Goal: Task Accomplishment & Management: Manage account settings

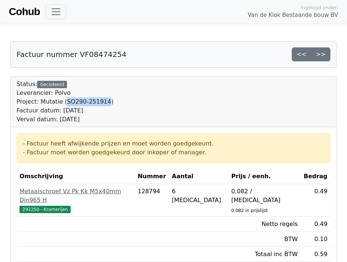
drag, startPoint x: 98, startPoint y: 101, endPoint x: 62, endPoint y: 104, distance: 36.5
click at [62, 104] on div "Project: Mutatie (SO290-251914)" at bounding box center [65, 101] width 97 height 9
copy div "SO290-251914"
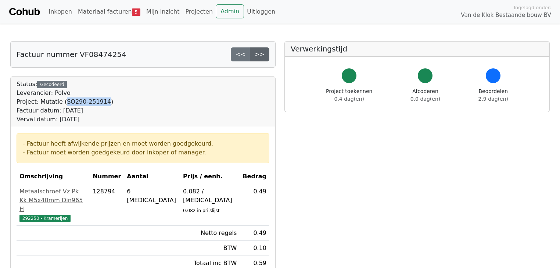
click at [260, 55] on link ">>" at bounding box center [259, 54] width 19 height 14
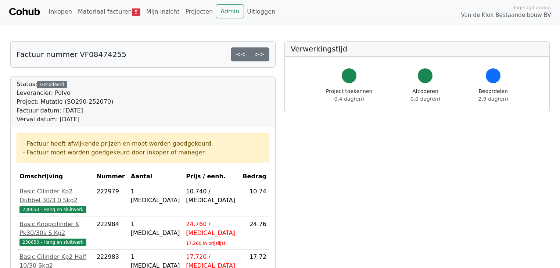
scroll to position [59, 0]
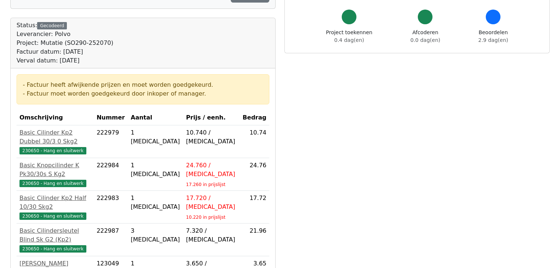
drag, startPoint x: 201, startPoint y: 112, endPoint x: 216, endPoint y: 35, distance: 78.3
click at [216, 35] on div "Status: Gecodeerd Leverancier: Polvo Project: Mutatie (SO290-252070) Factuur da…" at bounding box center [143, 43] width 253 height 44
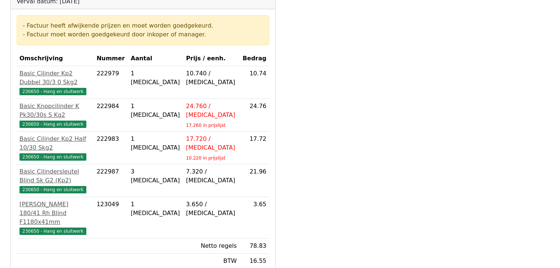
scroll to position [118, 0]
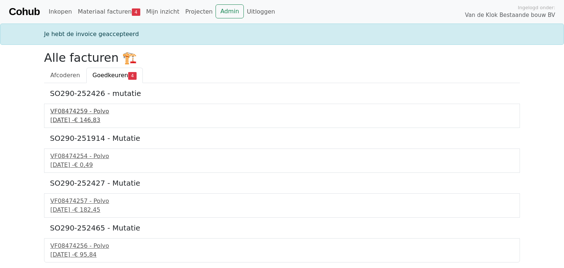
click at [76, 119] on div "5 september 2025 - € 146,83" at bounding box center [282, 120] width 464 height 9
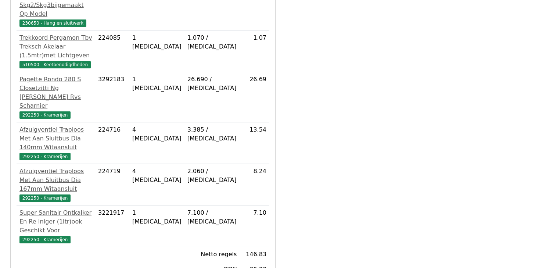
scroll to position [348, 0]
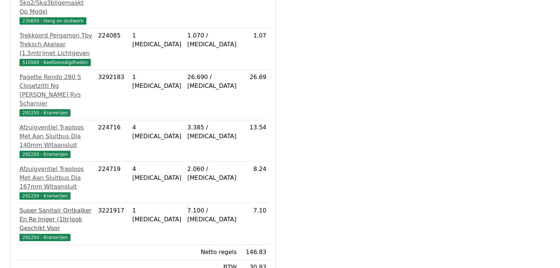
click at [44, 206] on div "Super Sanitair Ontkalker En Re Iniger (1ltr)ook Geschikt Voor" at bounding box center [55, 219] width 73 height 26
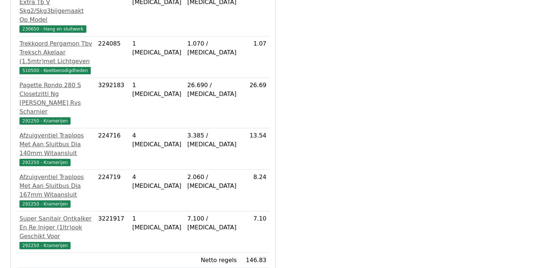
scroll to position [348, 0]
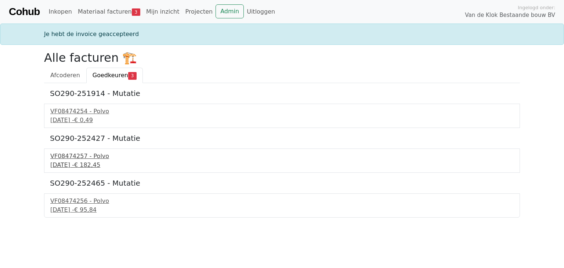
click at [79, 166] on div "5 september 2025 - € 182,45" at bounding box center [282, 165] width 464 height 9
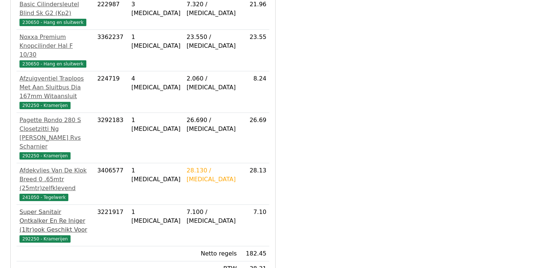
scroll to position [281, 0]
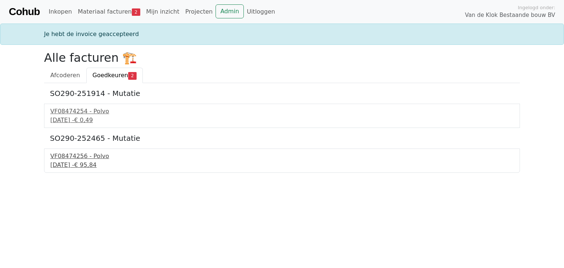
click at [88, 162] on div "5 september 2025 - € 95,84" at bounding box center [282, 165] width 464 height 9
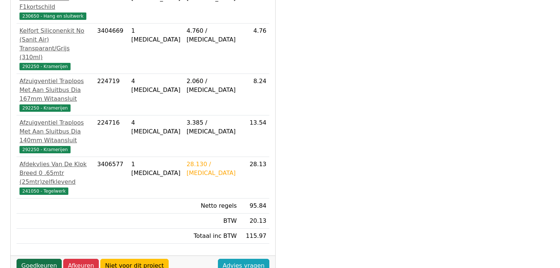
scroll to position [277, 0]
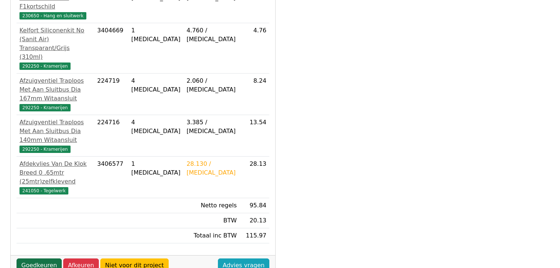
click at [27, 258] on link "Goedkeuren" at bounding box center [39, 265] width 45 height 14
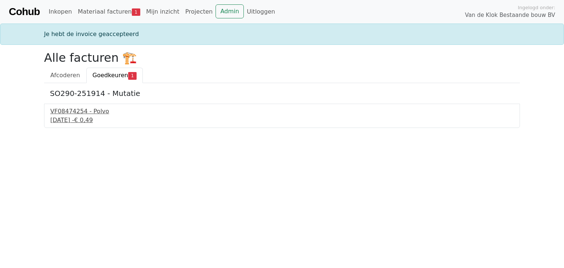
click at [88, 119] on div "5 september 2025 - € 0,49" at bounding box center [282, 120] width 464 height 9
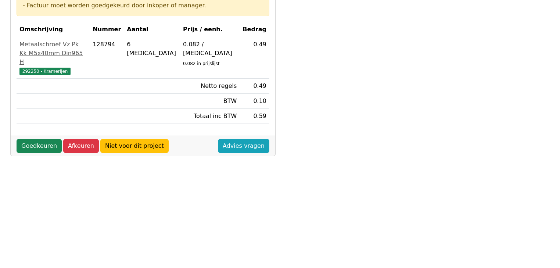
scroll to position [88, 0]
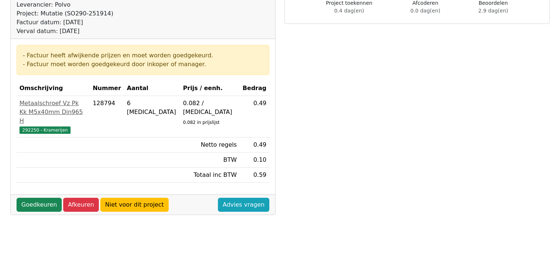
drag, startPoint x: 248, startPoint y: 244, endPoint x: 204, endPoint y: 241, distance: 45.0
click at [248, 244] on div "Factuur nummer VF08474254 << >> Status: Gecodeerd Leverancier: Polvo Project: M…" at bounding box center [143, 196] width 274 height 487
click at [36, 198] on link "Goedkeuren" at bounding box center [39, 205] width 45 height 14
